Goal: Task Accomplishment & Management: Use online tool/utility

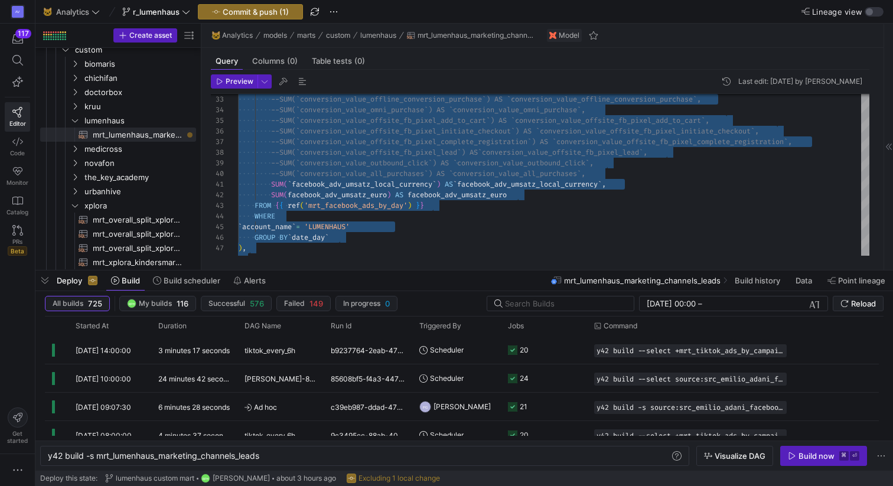
scroll to position [53, 98]
click at [566, 187] on div "--SUM(`conversion_value_offline_conversion_purchas e`) AS `conversion_value_off…" at bounding box center [582, 395] width 688 height 1303
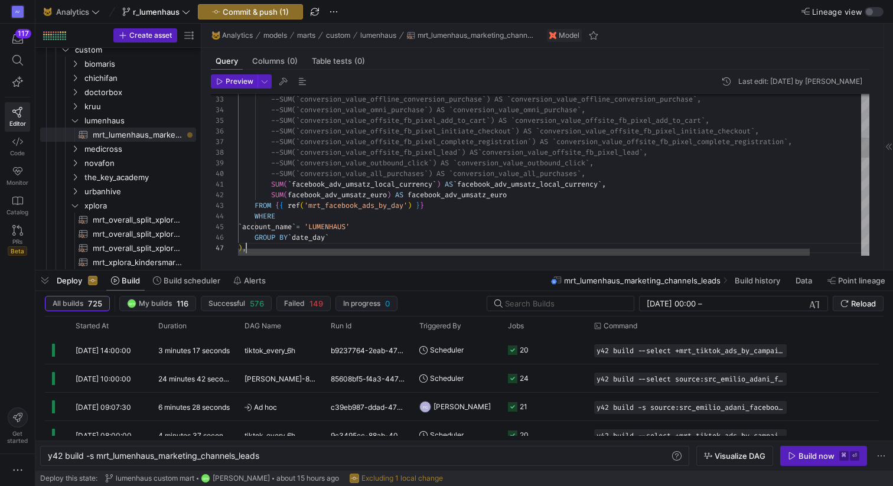
click at [532, 245] on div "--SUM(`conversion_value_offline_conversion_purchas e`) AS `conversion_value_off…" at bounding box center [582, 395] width 688 height 1303
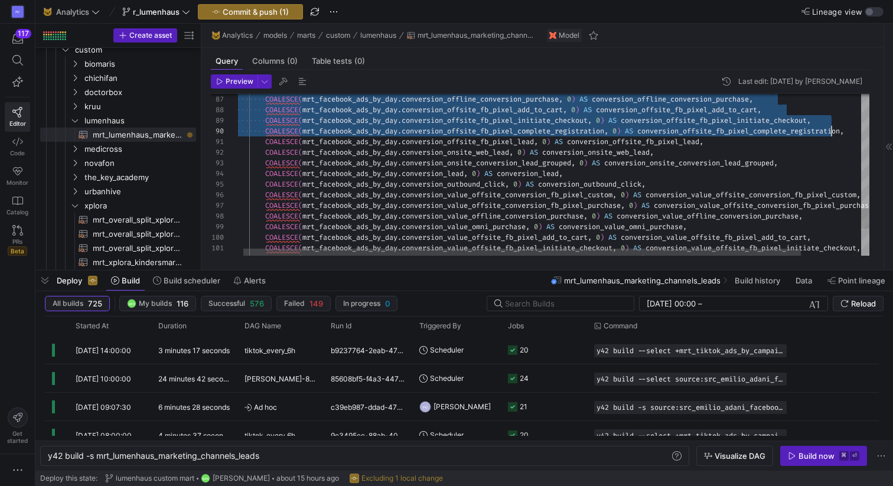
scroll to position [43, 595]
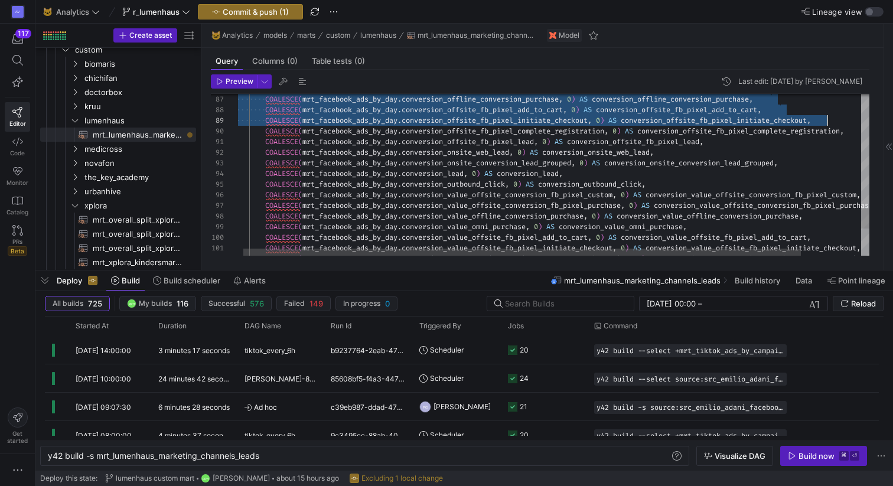
drag, startPoint x: 271, startPoint y: 126, endPoint x: 833, endPoint y: 123, distance: 562.9
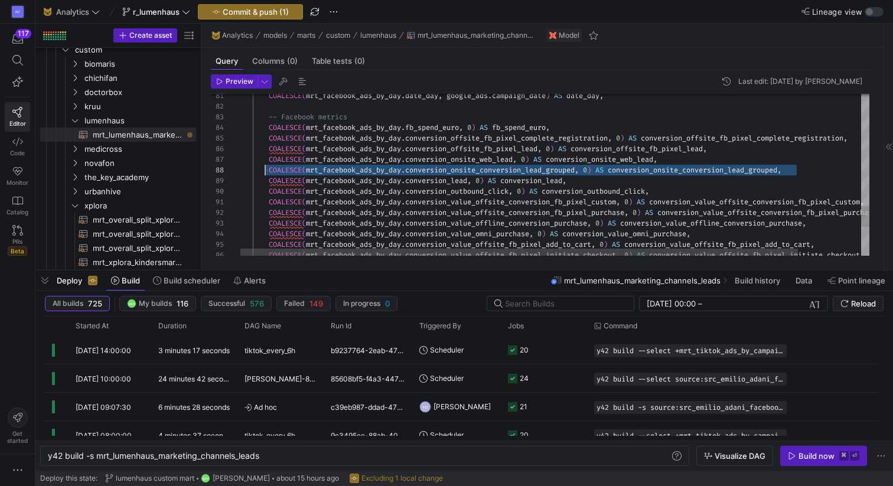
scroll to position [64, 0]
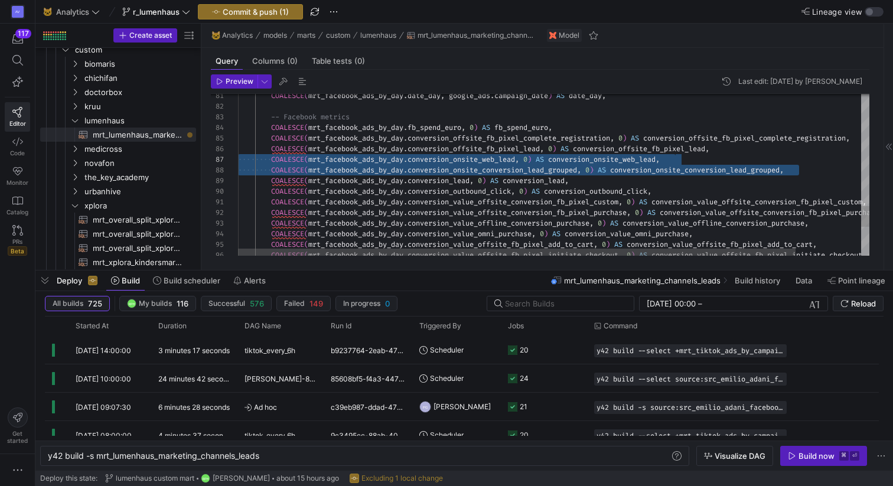
drag, startPoint x: 814, startPoint y: 181, endPoint x: 223, endPoint y: 160, distance: 591.6
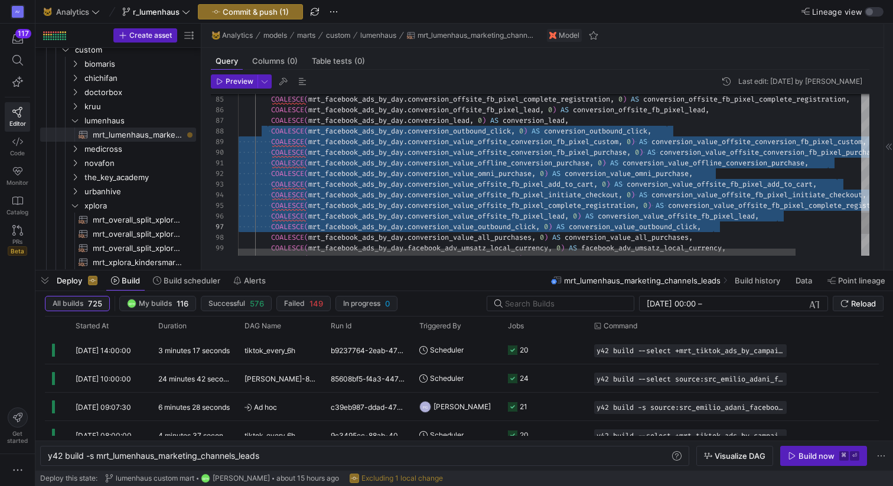
scroll to position [74, 468]
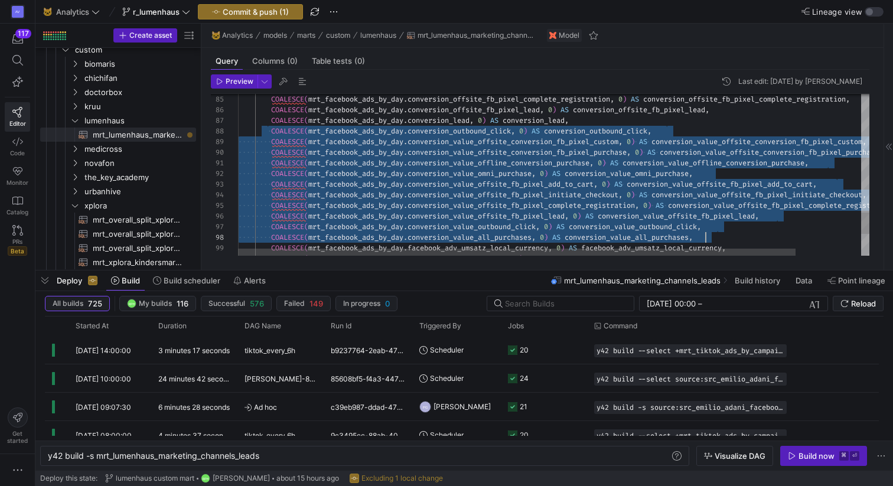
drag, startPoint x: 266, startPoint y: 146, endPoint x: 763, endPoint y: 236, distance: 504.7
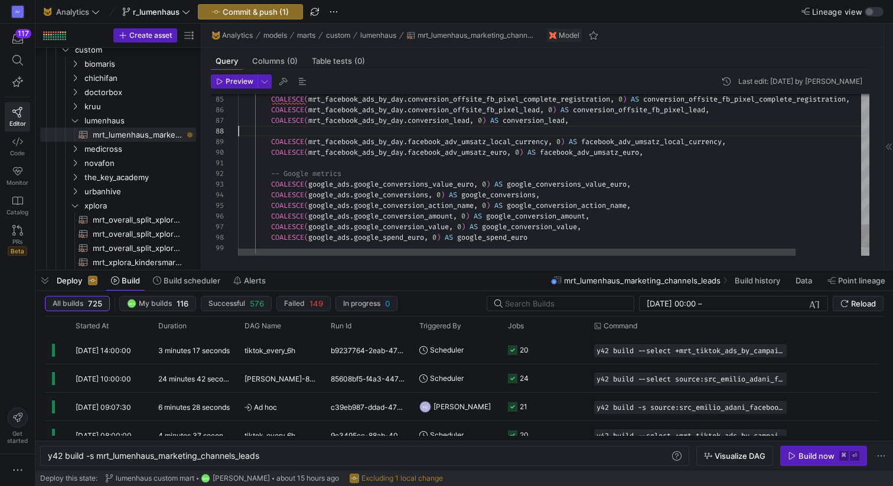
scroll to position [74, 0]
type textarea ".date_day, google_ads.campaign_date) AS date_day, -- Facebook metrics COALESCE(…"
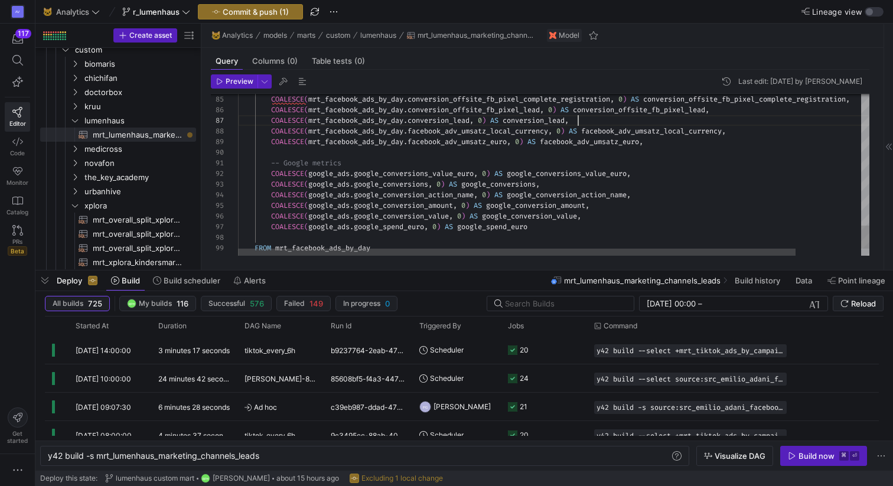
scroll to position [64, 340]
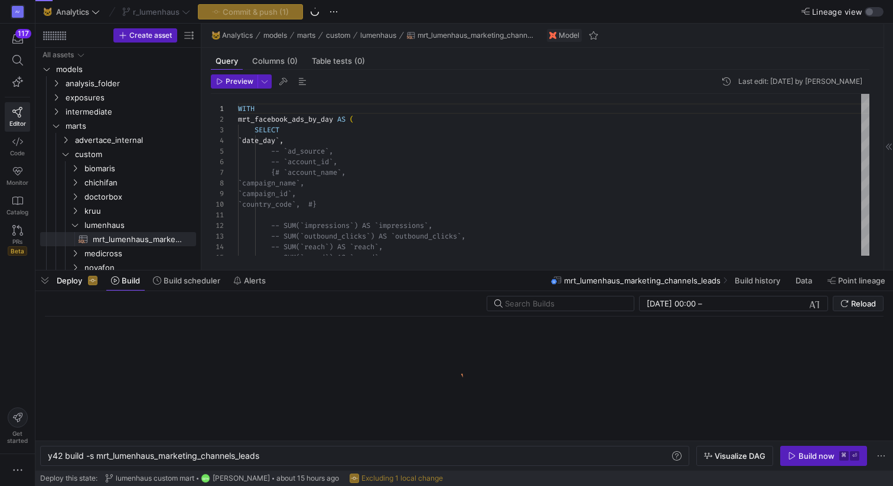
scroll to position [106, 0]
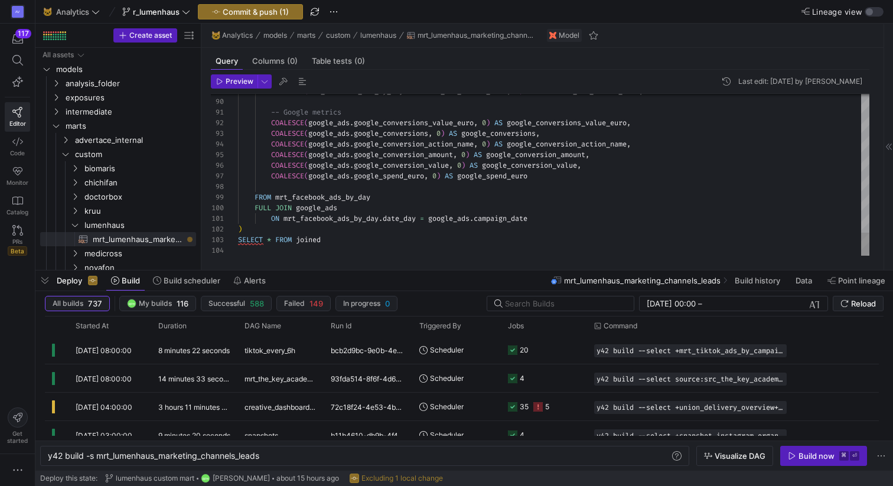
type textarea "ON mrt_facebook_ads_by_[DOMAIN_NAME]_day = google_ads.campaign_date ) SELECT * …"
click at [244, 81] on span "Preview" at bounding box center [240, 81] width 28 height 8
